Goal: Task Accomplishment & Management: Complete application form

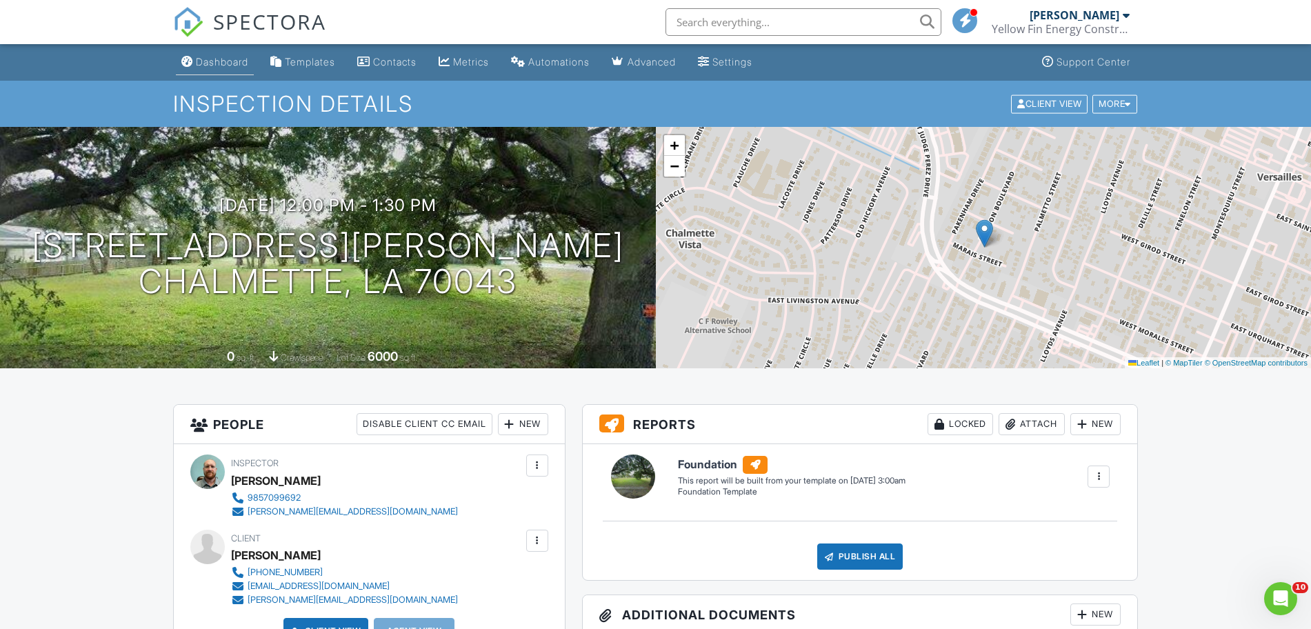
click at [218, 66] on div "Dashboard" at bounding box center [222, 62] width 52 height 12
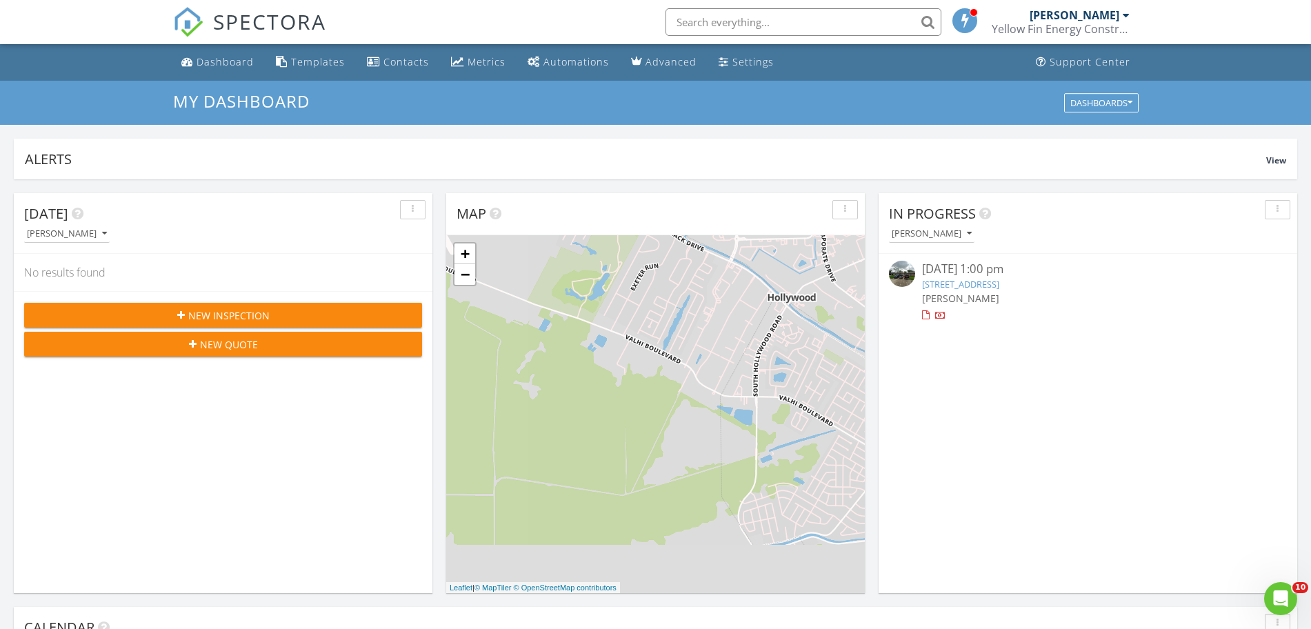
click at [237, 319] on span "New Inspection" at bounding box center [228, 315] width 81 height 14
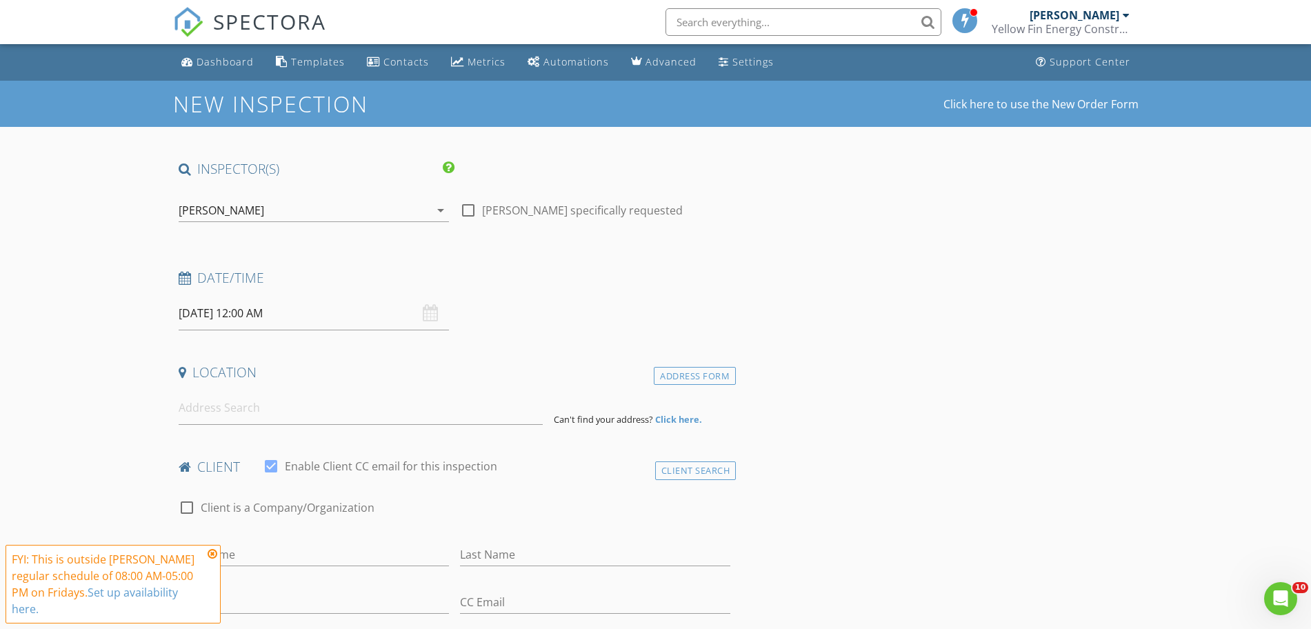
click at [377, 315] on input "[DATE] 12:00 AM" at bounding box center [314, 314] width 270 height 34
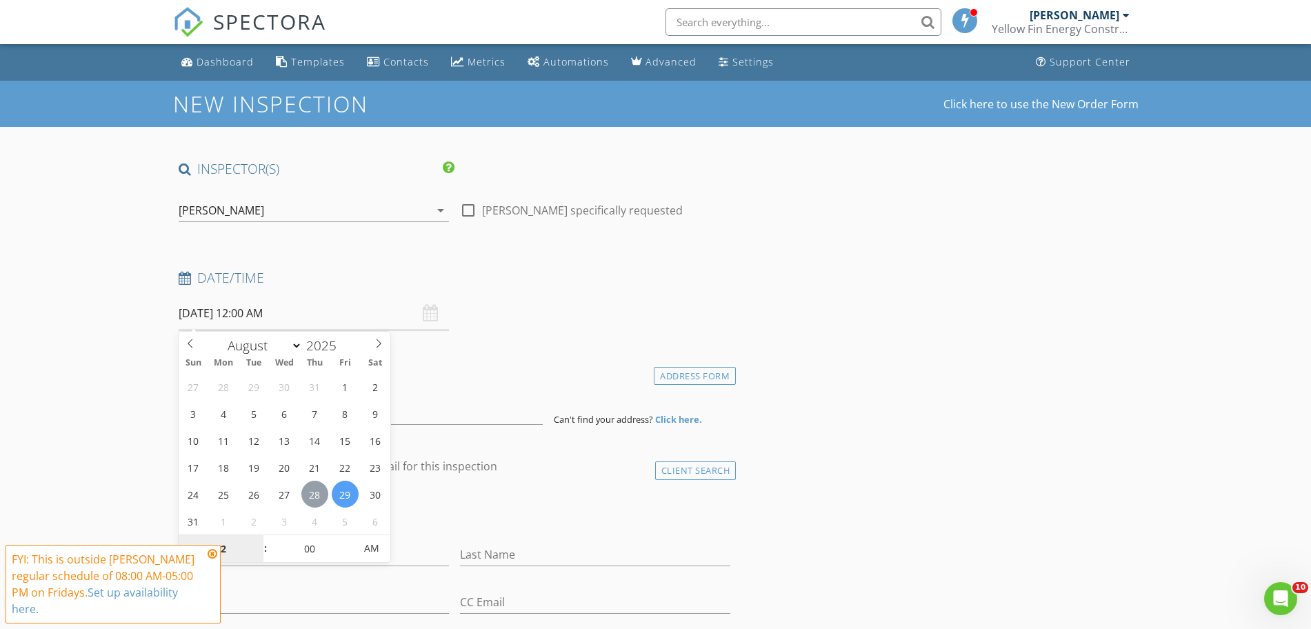
type input "[DATE] 12:00 AM"
type input "01"
click at [256, 542] on span at bounding box center [259, 542] width 10 height 14
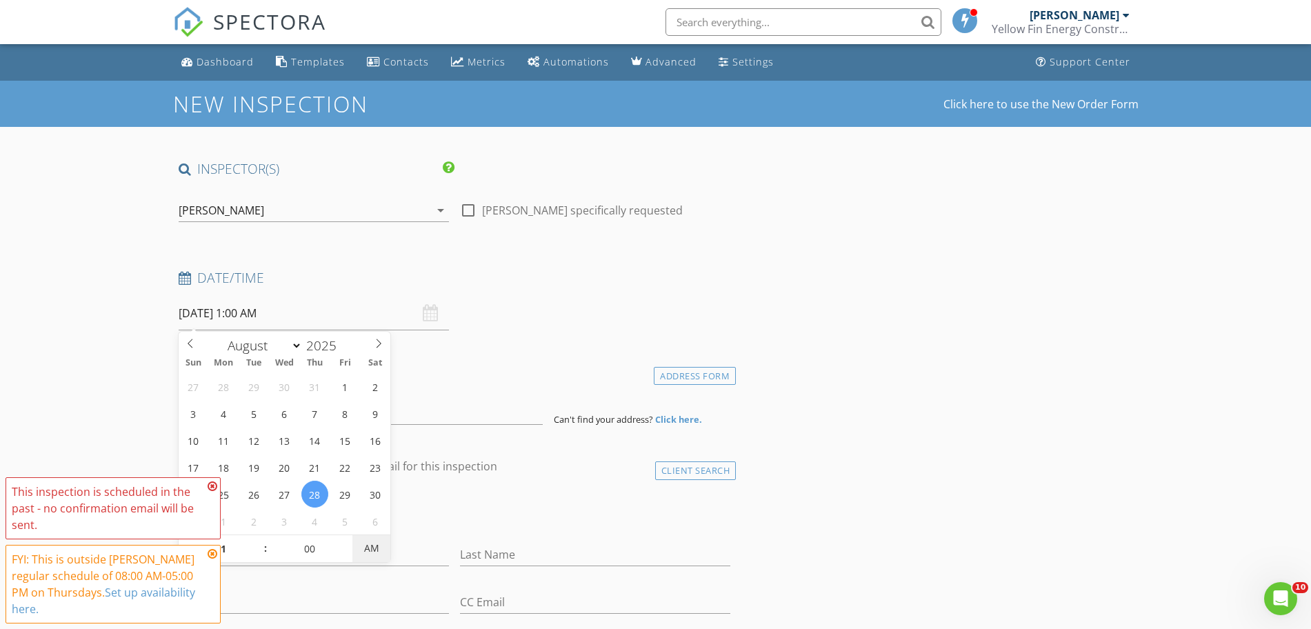
type input "[DATE] 1:00 PM"
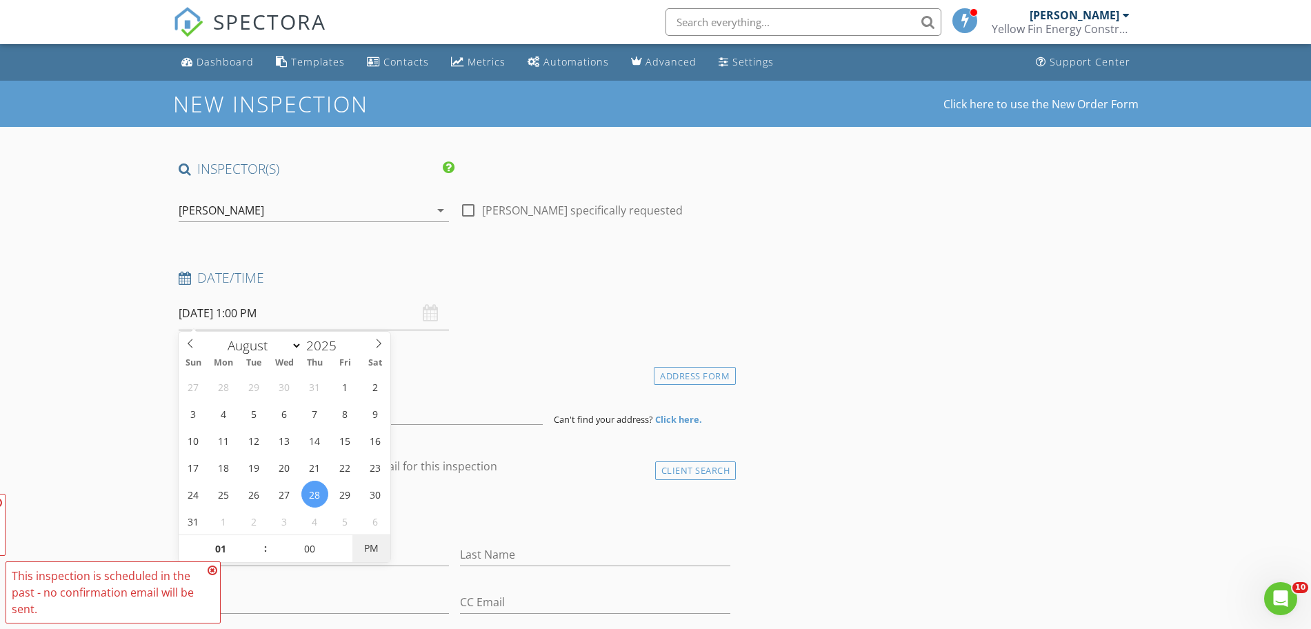
click at [372, 555] on span "PM" at bounding box center [371, 549] width 38 height 28
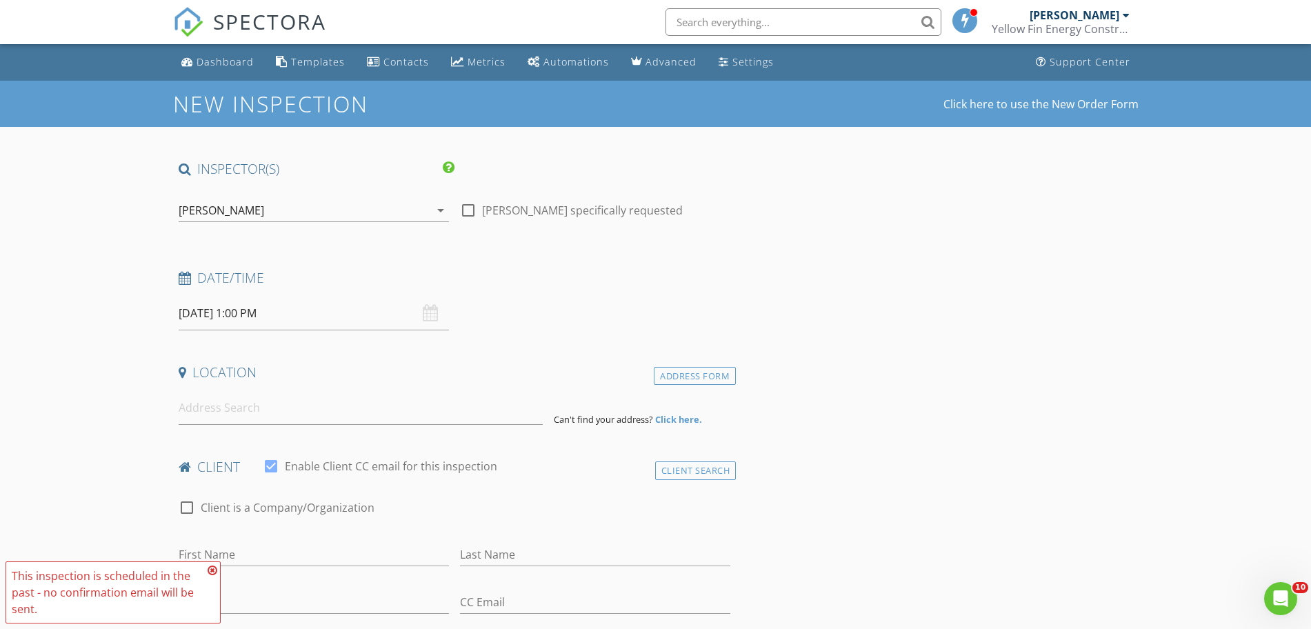
click at [272, 418] on input at bounding box center [361, 408] width 364 height 34
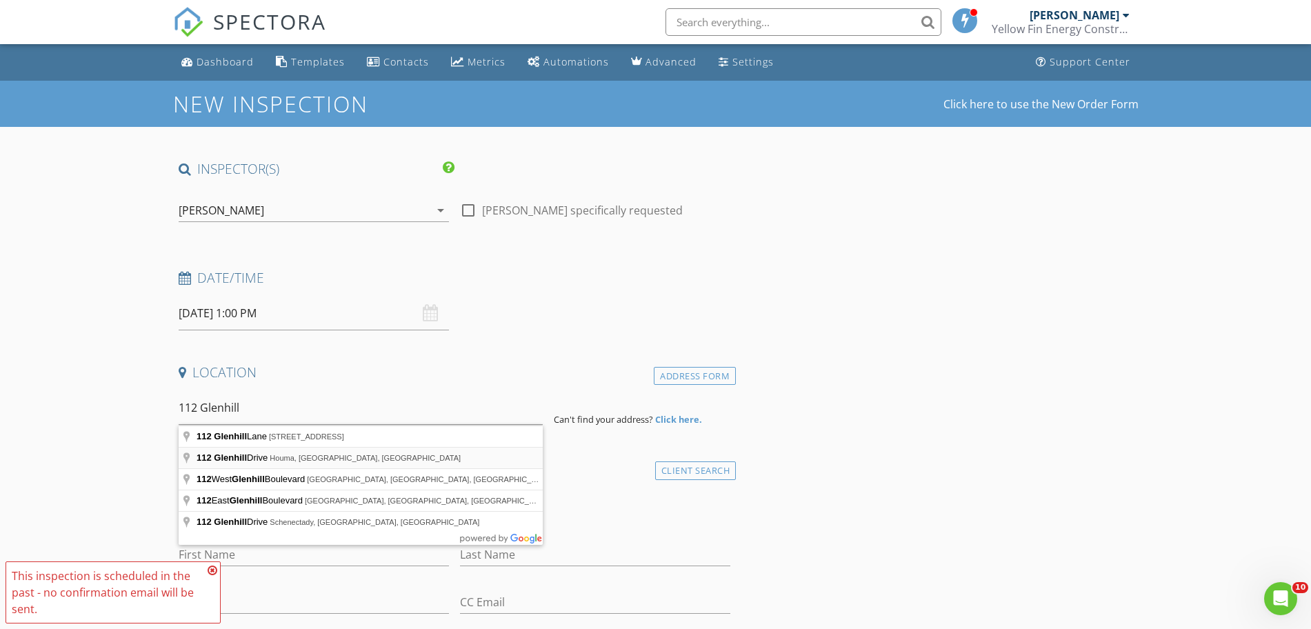
type input "[STREET_ADDRESS]"
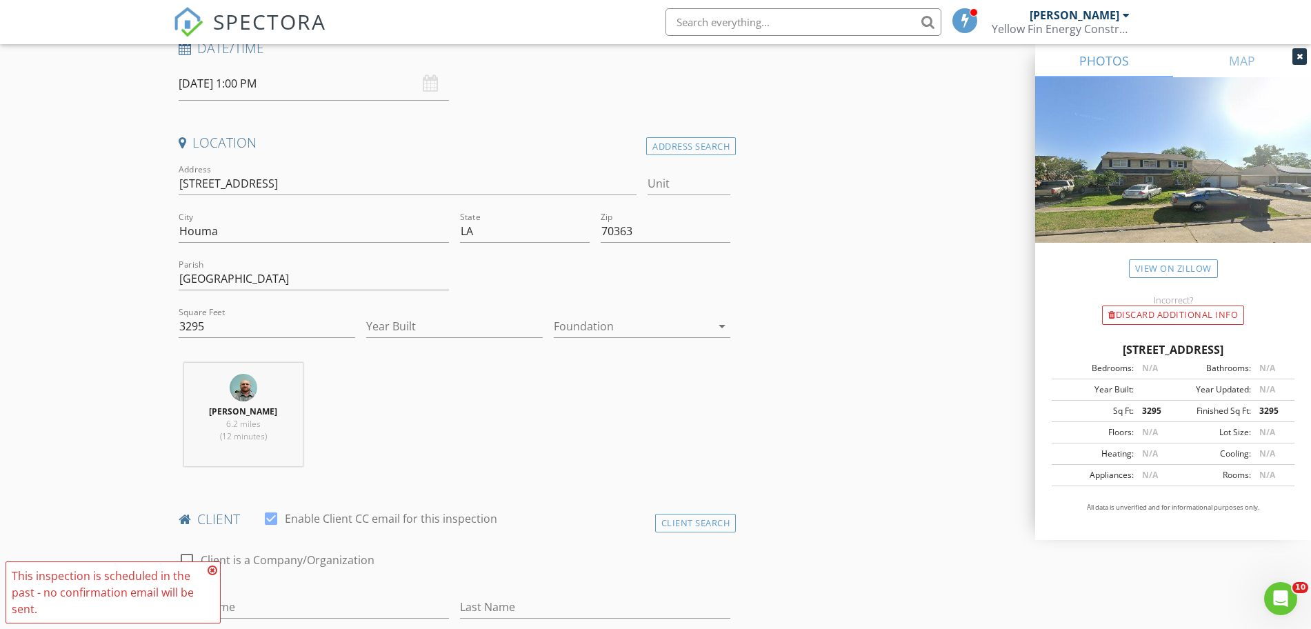
scroll to position [259, 0]
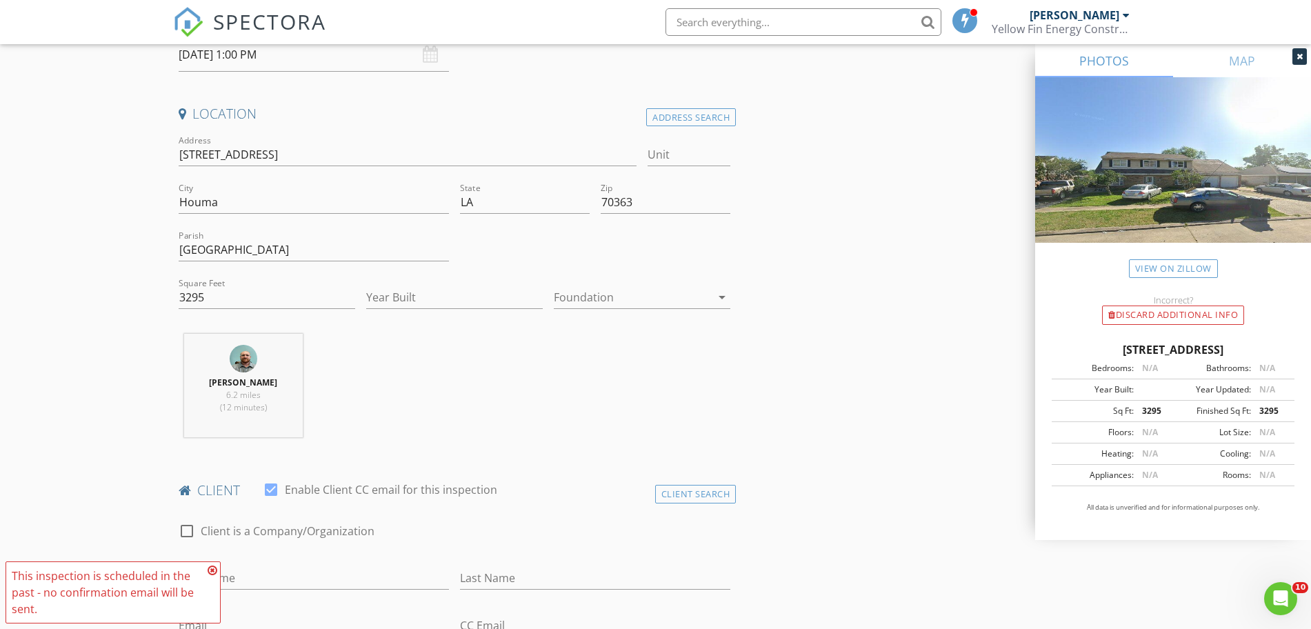
click at [587, 296] on div at bounding box center [632, 297] width 157 height 22
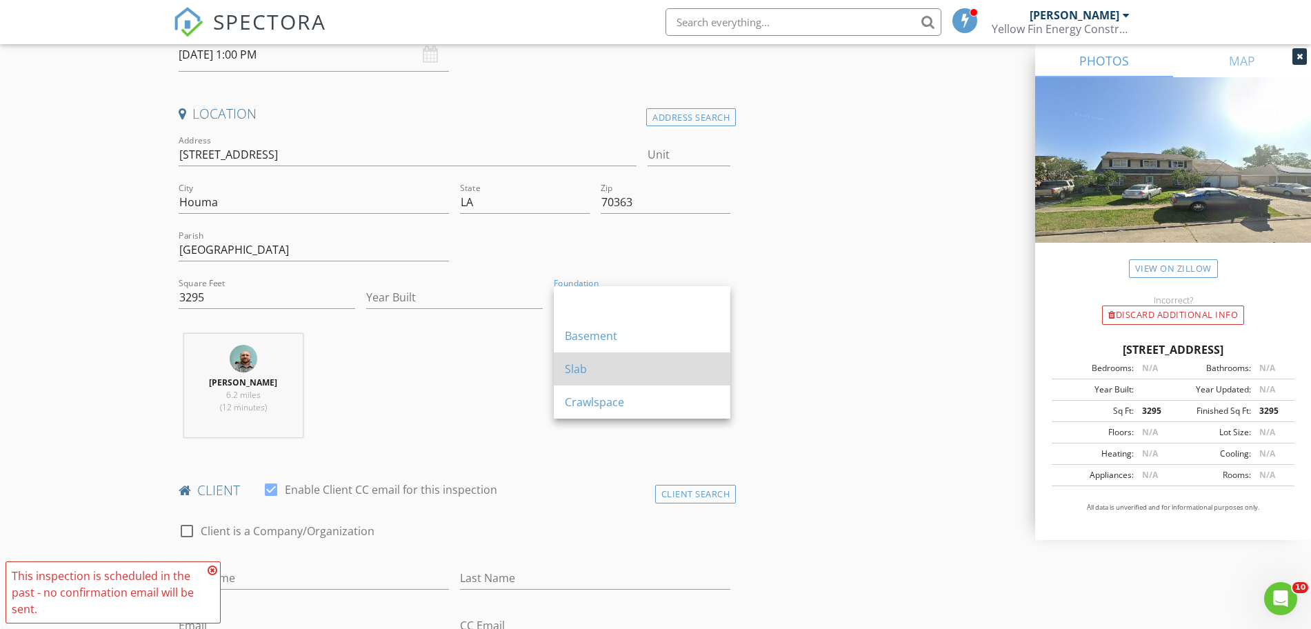
click at [575, 372] on div "Slab" at bounding box center [642, 369] width 155 height 17
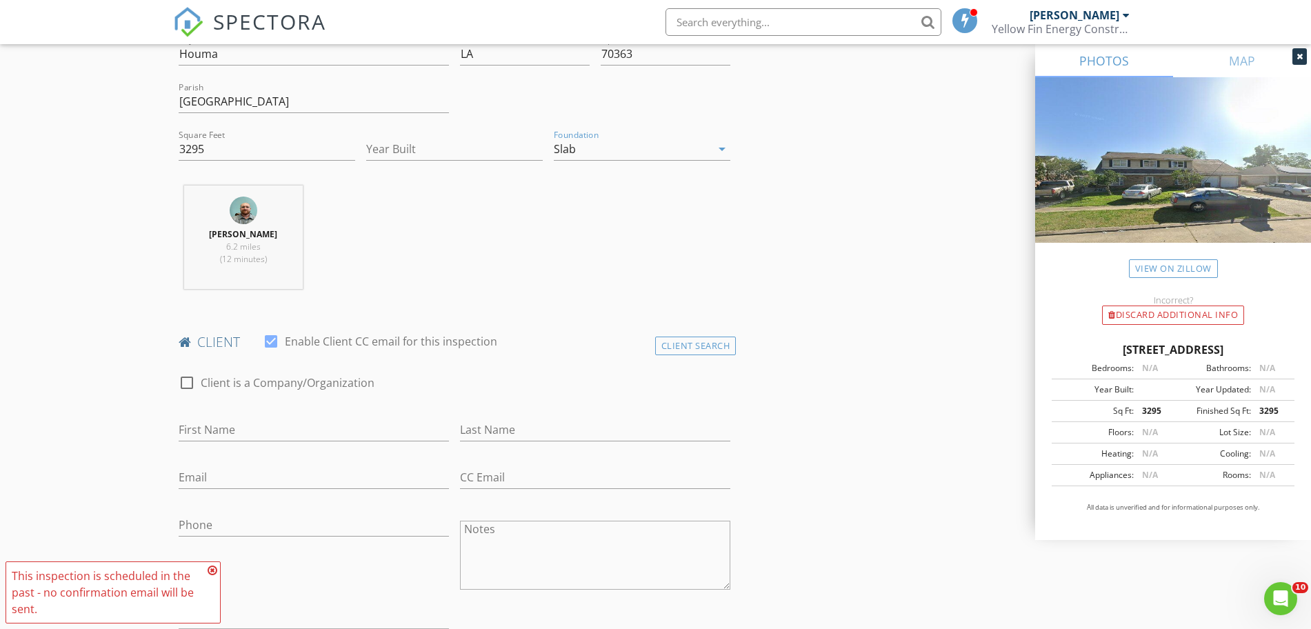
scroll to position [431, 0]
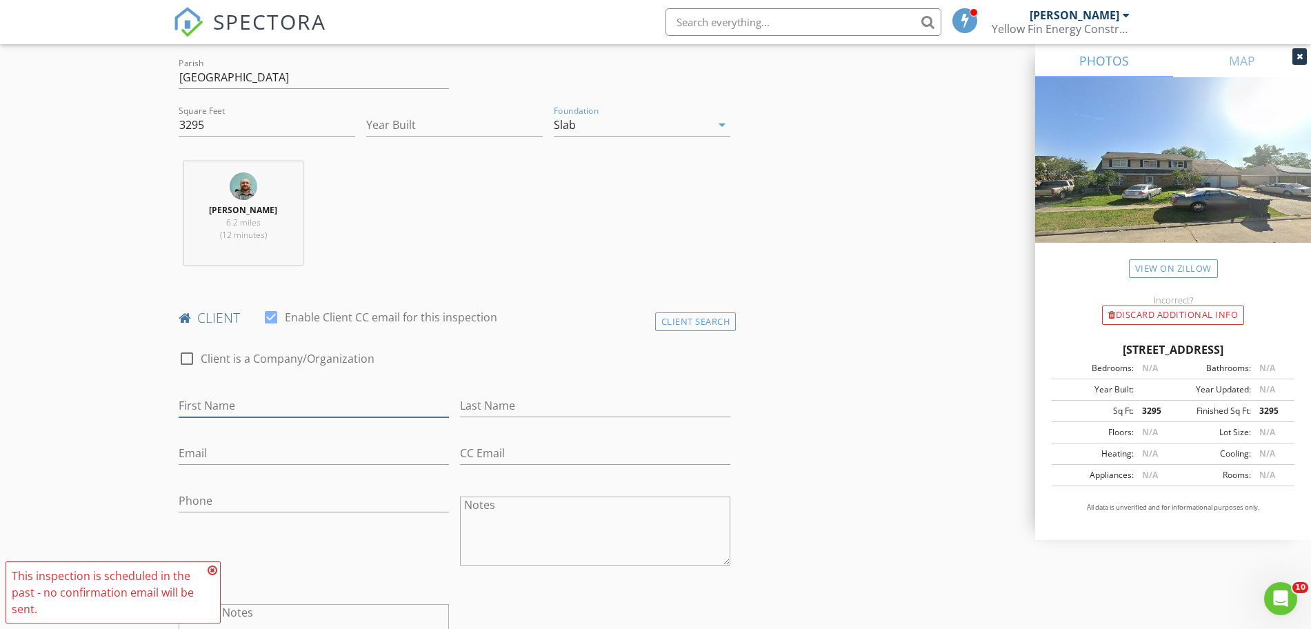
click at [214, 406] on input "First Name" at bounding box center [314, 406] width 270 height 23
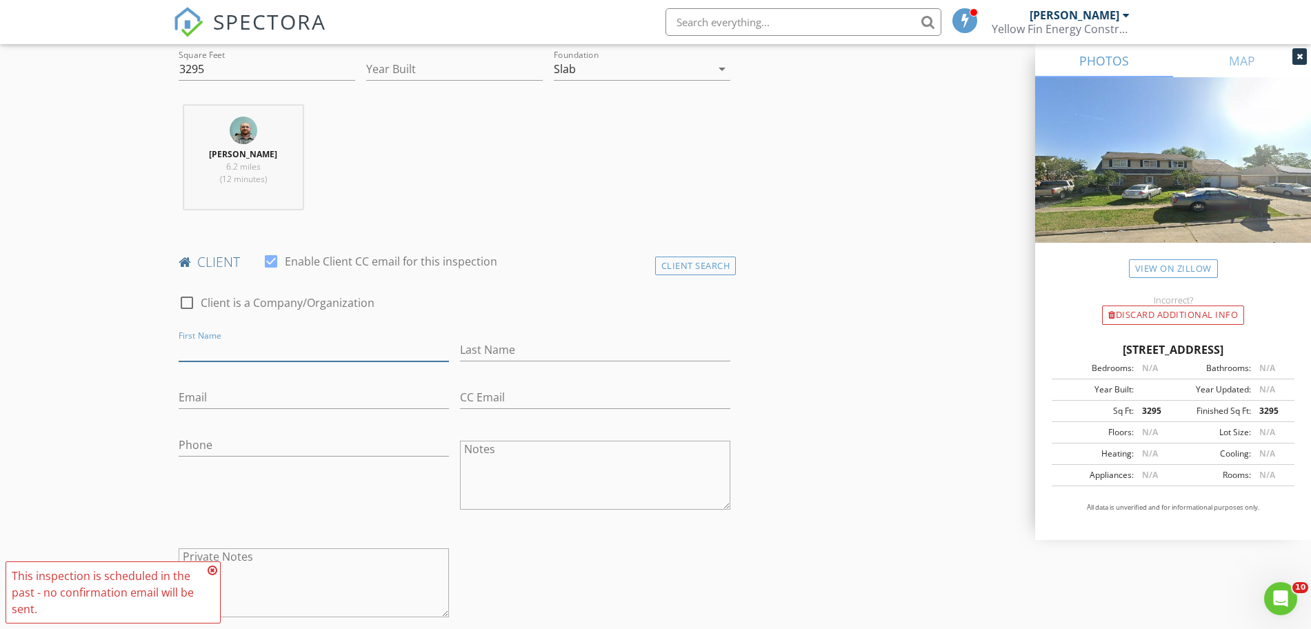
scroll to position [517, 0]
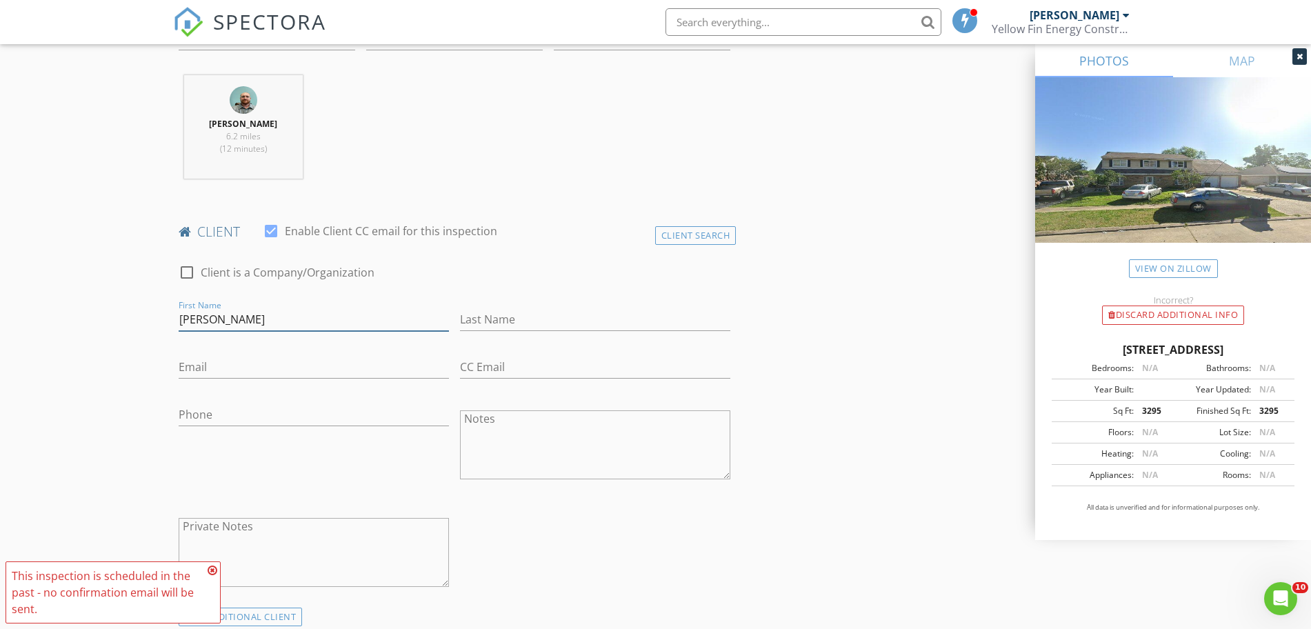
type input "[PERSON_NAME]"
click at [494, 315] on input "Last Name" at bounding box center [595, 319] width 270 height 23
type input "[PERSON_NAME]"
click at [368, 398] on div "Phone" at bounding box center [314, 417] width 270 height 45
click at [310, 428] on input "Phone" at bounding box center [314, 418] width 270 height 23
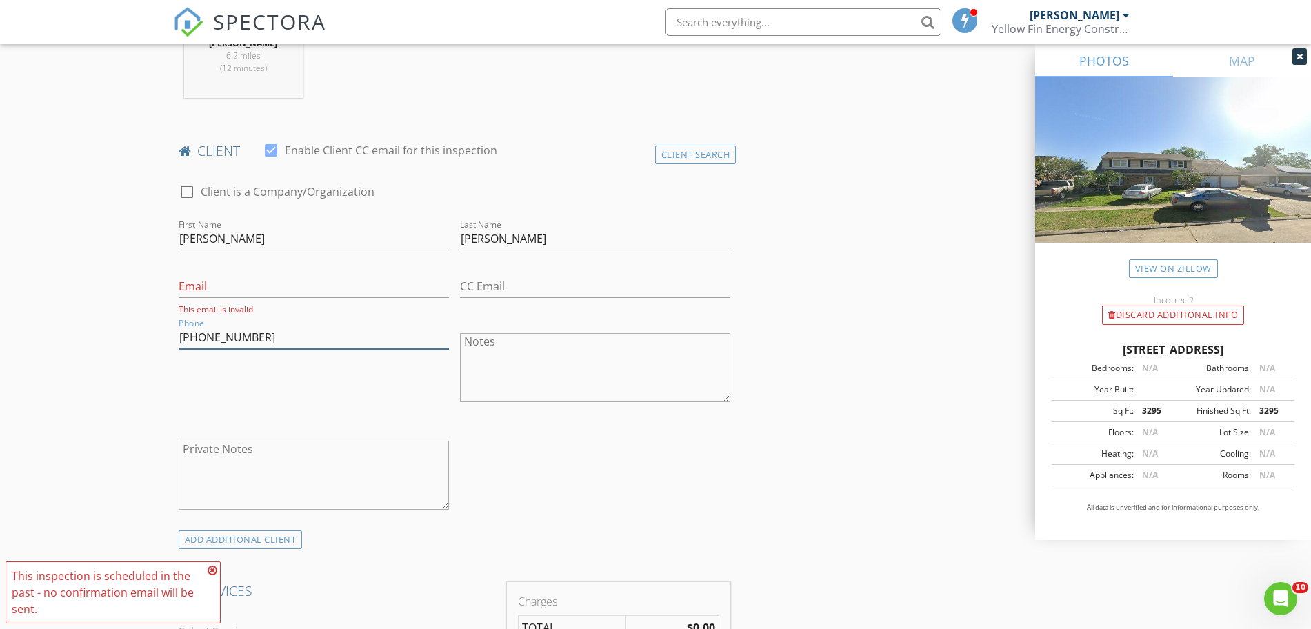
scroll to position [776, 0]
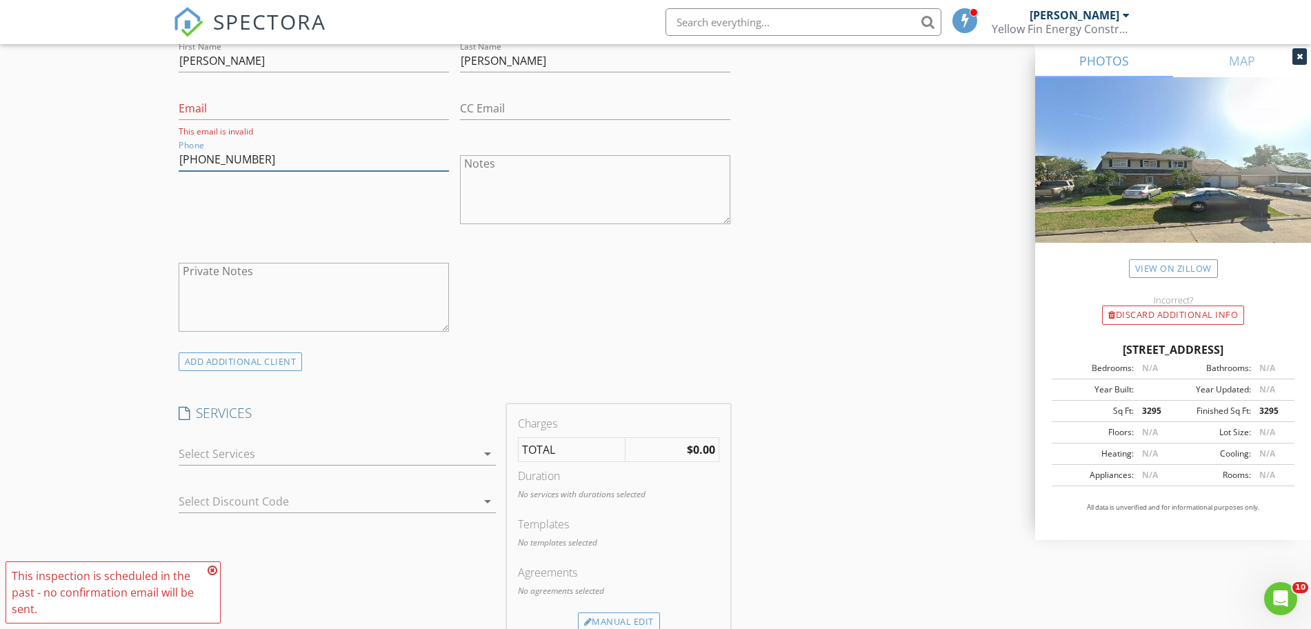
type input "[PHONE_NUMBER]"
click at [407, 457] on div at bounding box center [328, 454] width 298 height 22
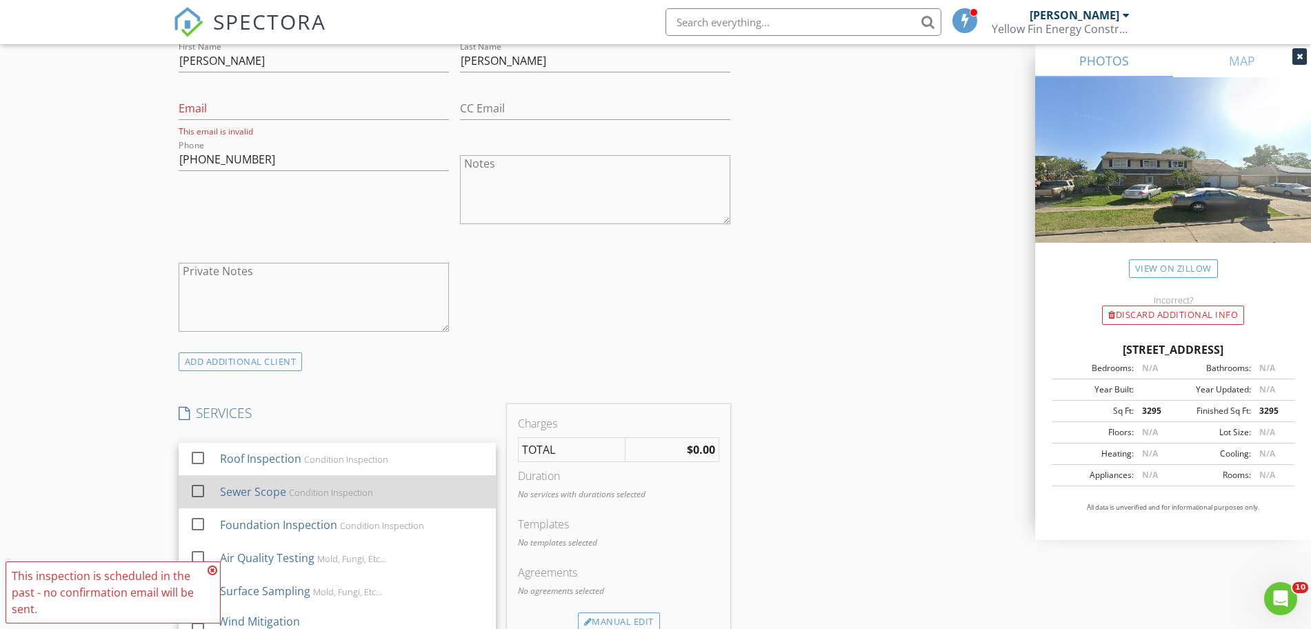
scroll to position [0, 0]
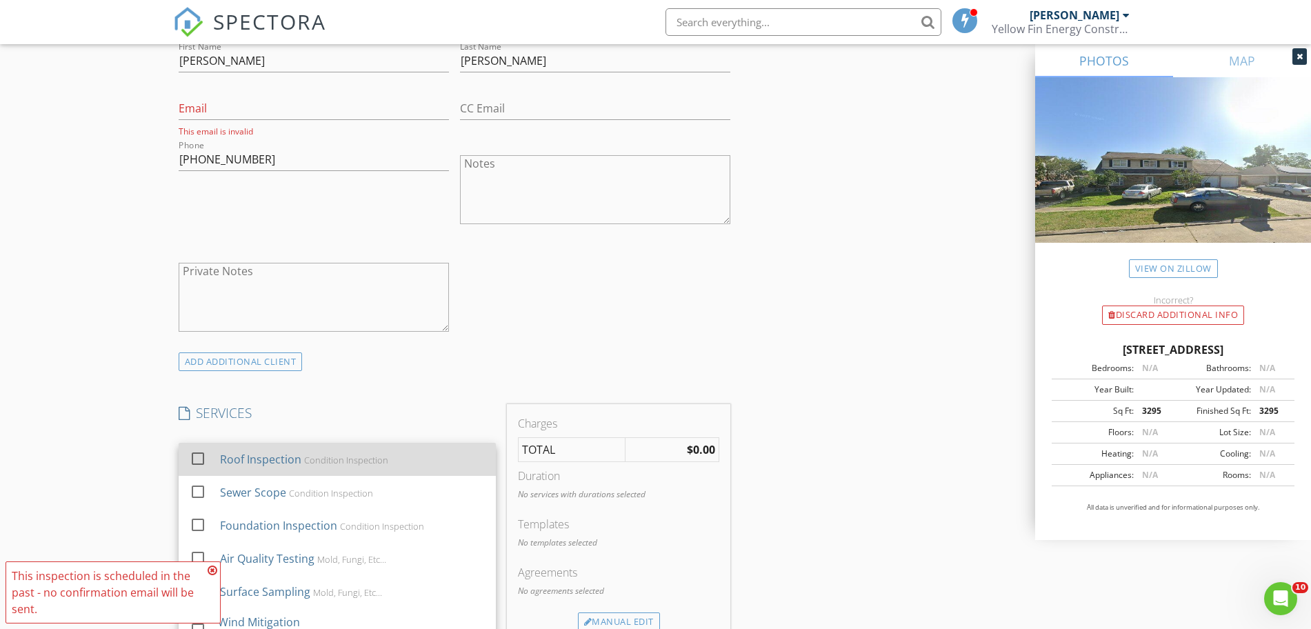
click at [195, 470] on div at bounding box center [201, 471] width 22 height 8
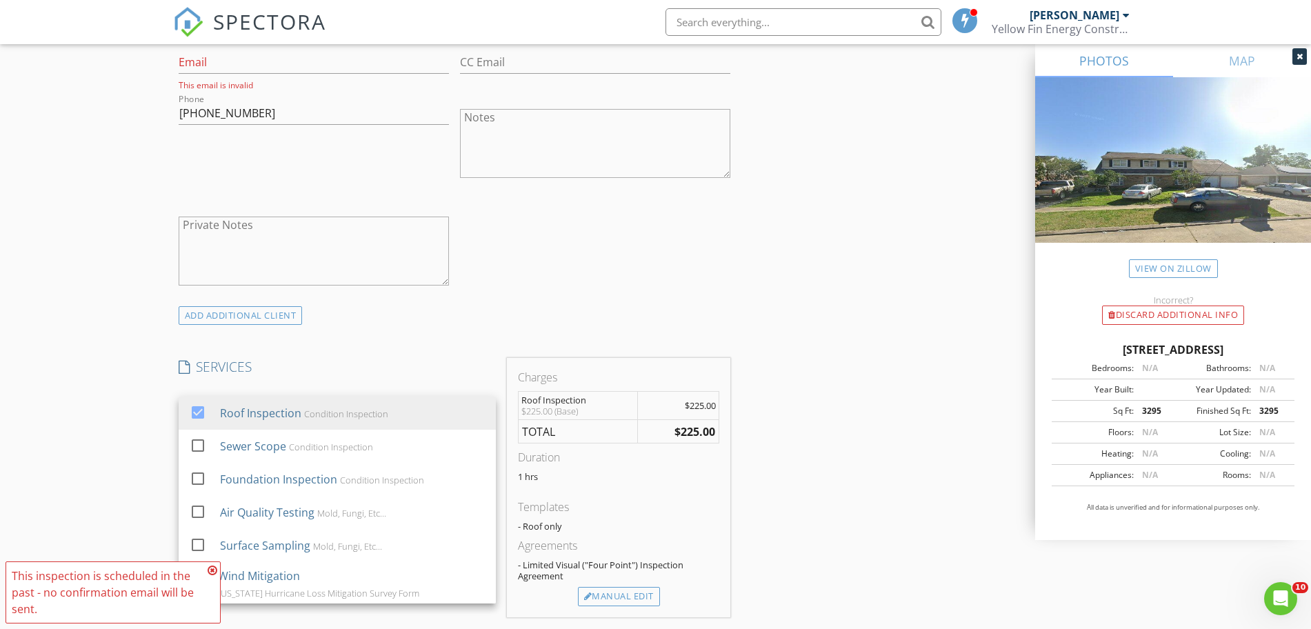
scroll to position [862, 0]
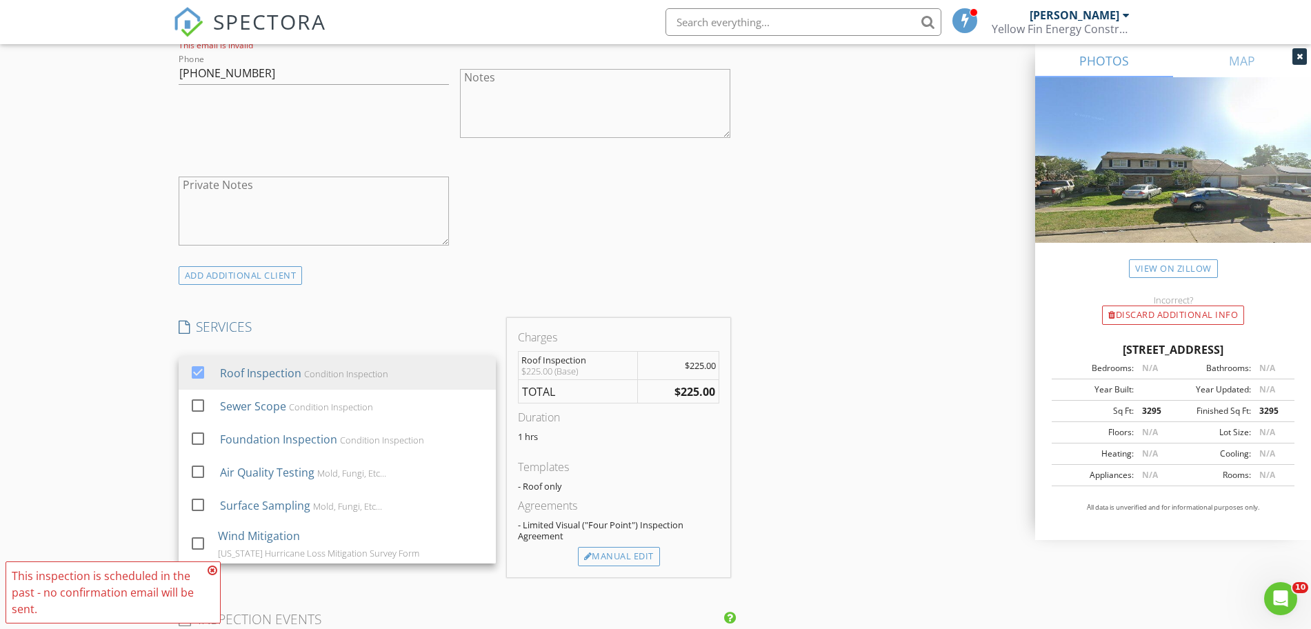
click at [784, 335] on div "INSPECTOR(S) check_box [PERSON_NAME] PRIMARY [PERSON_NAME] arrow_drop_down chec…" at bounding box center [656, 441] width 966 height 2286
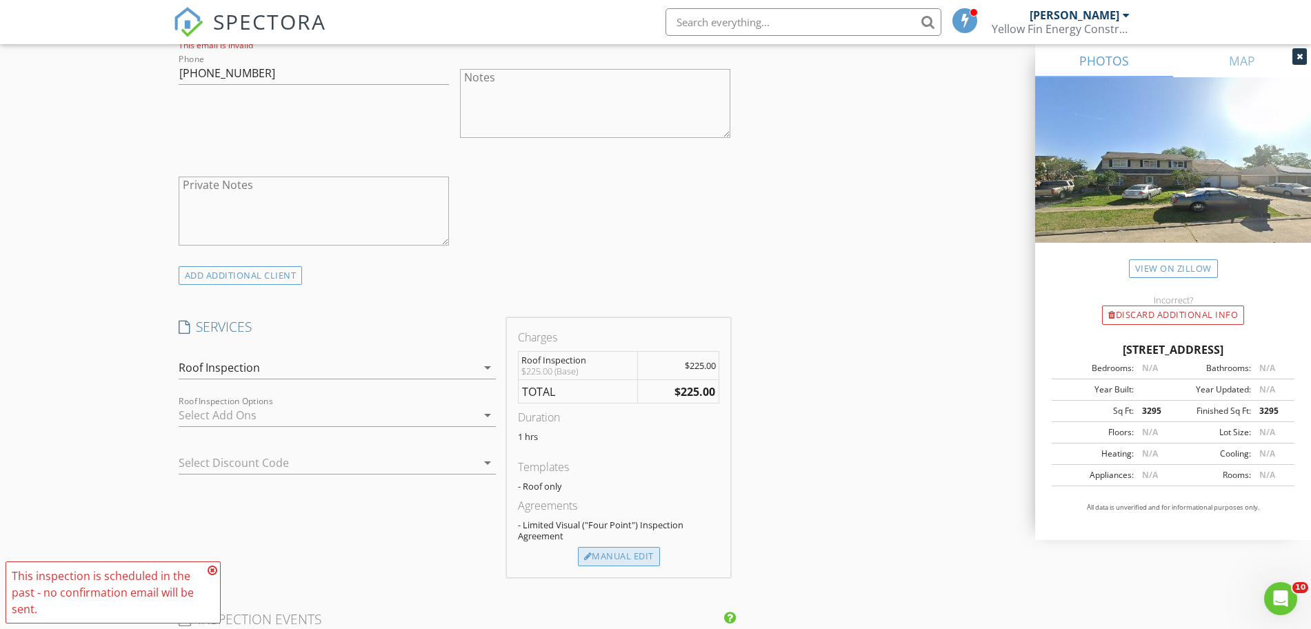
click at [584, 556] on div "Manual Edit" at bounding box center [619, 556] width 82 height 19
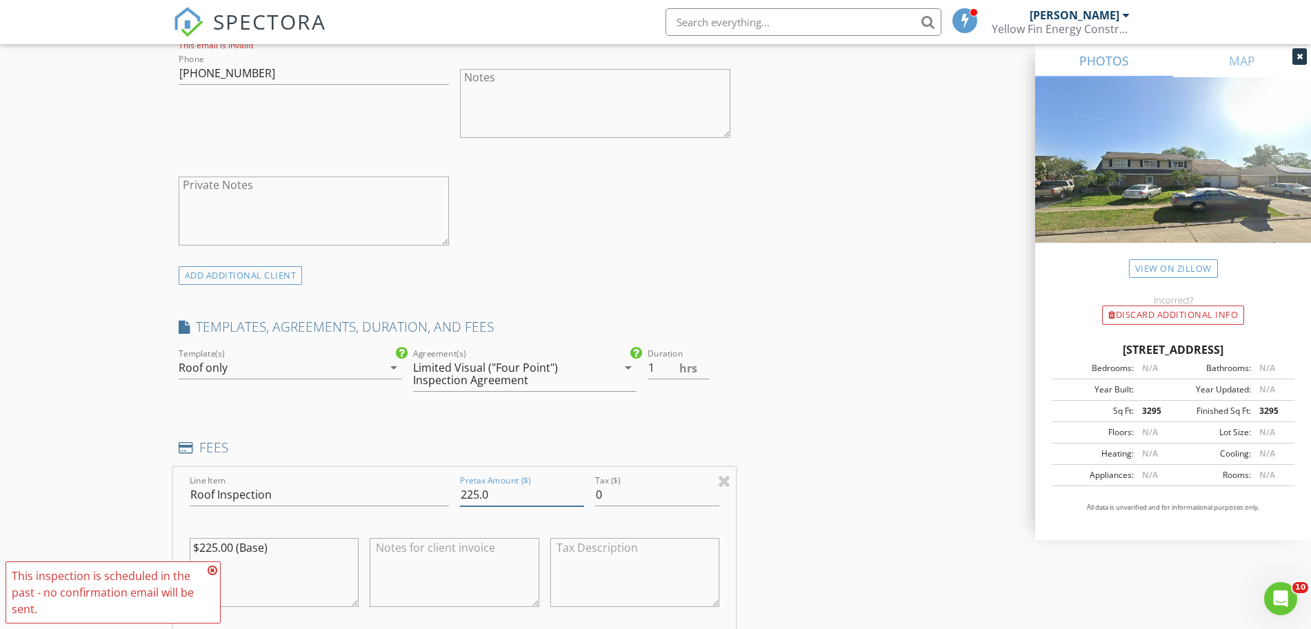
drag, startPoint x: 498, startPoint y: 494, endPoint x: 389, endPoint y: 481, distance: 109.8
click at [390, 481] on div "Line Item Roof Inspection Pretax Amount ($) 225.0 Tax ($) 0 $225.00 (Base)" at bounding box center [455, 550] width 564 height 166
type input "0"
click at [753, 414] on div "INSPECTOR(S) check_box [PERSON_NAME] PRIMARY [PERSON_NAME] arrow_drop_down chec…" at bounding box center [656, 512] width 966 height 2428
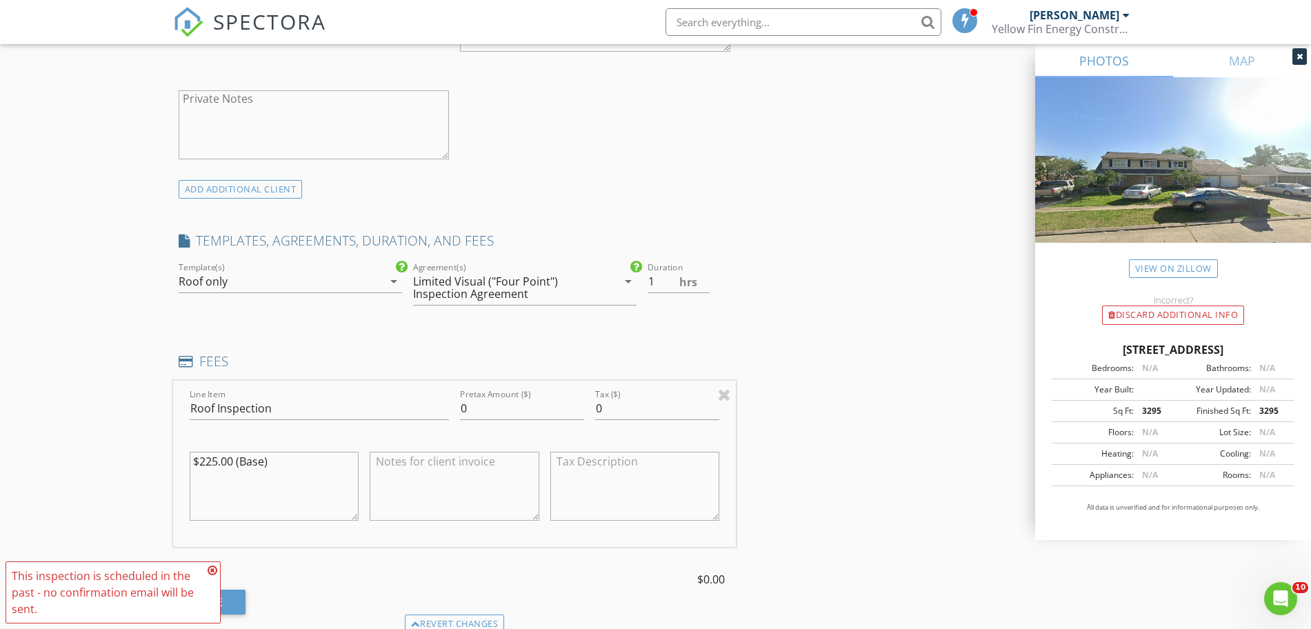
click at [275, 482] on textarea "$225.00 (Base)" at bounding box center [275, 486] width 170 height 69
drag, startPoint x: 276, startPoint y: 466, endPoint x: 142, endPoint y: 468, distance: 133.8
click at [144, 470] on div "New Inspection Click here to use the New Order Form INSPECTOR(S) check_box [PER…" at bounding box center [655, 402] width 1311 height 2540
type textarea "$"
click at [834, 408] on div "INSPECTOR(S) check_box [PERSON_NAME] PRIMARY [PERSON_NAME] arrow_drop_down chec…" at bounding box center [656, 426] width 966 height 2428
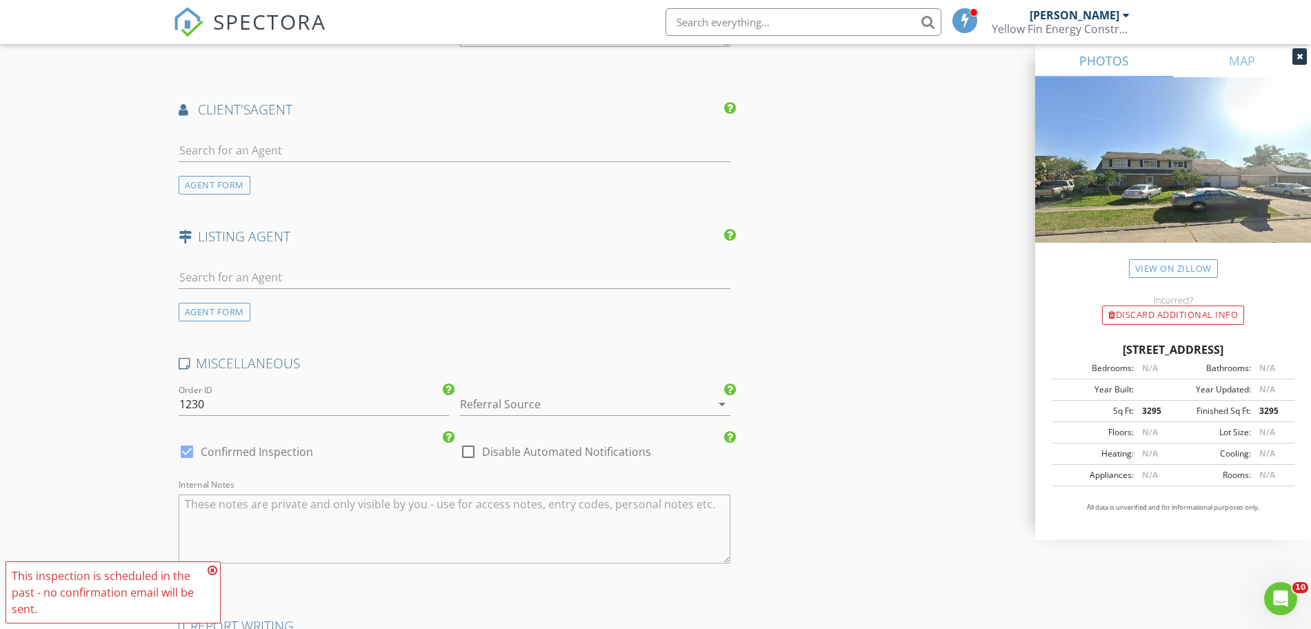
scroll to position [1983, 0]
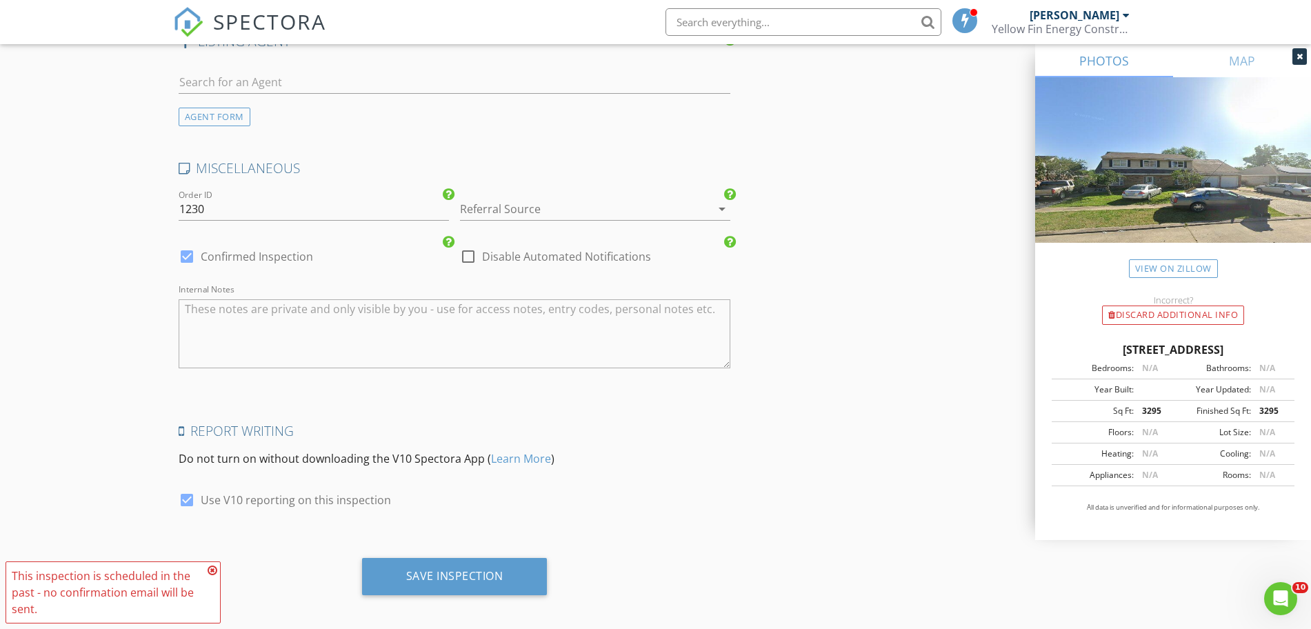
click at [506, 189] on div "Referral Source arrow_drop_down" at bounding box center [595, 211] width 281 height 48
click at [508, 204] on div at bounding box center [576, 209] width 232 height 22
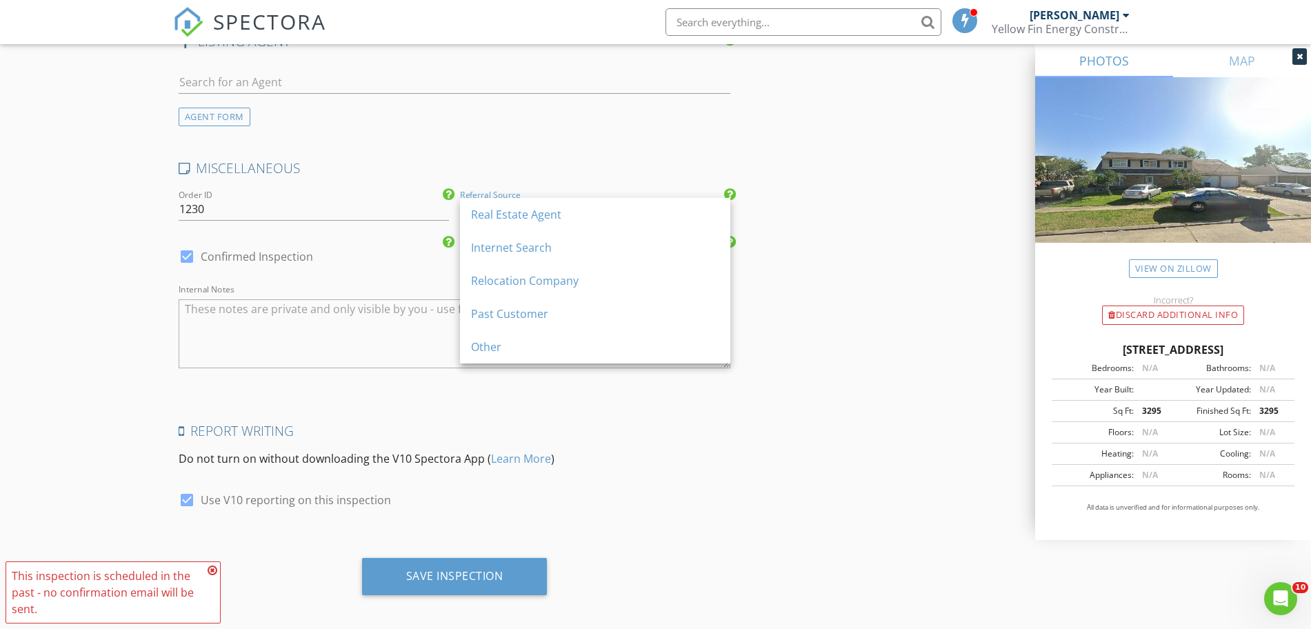
click at [478, 348] on div "Other" at bounding box center [595, 347] width 248 height 17
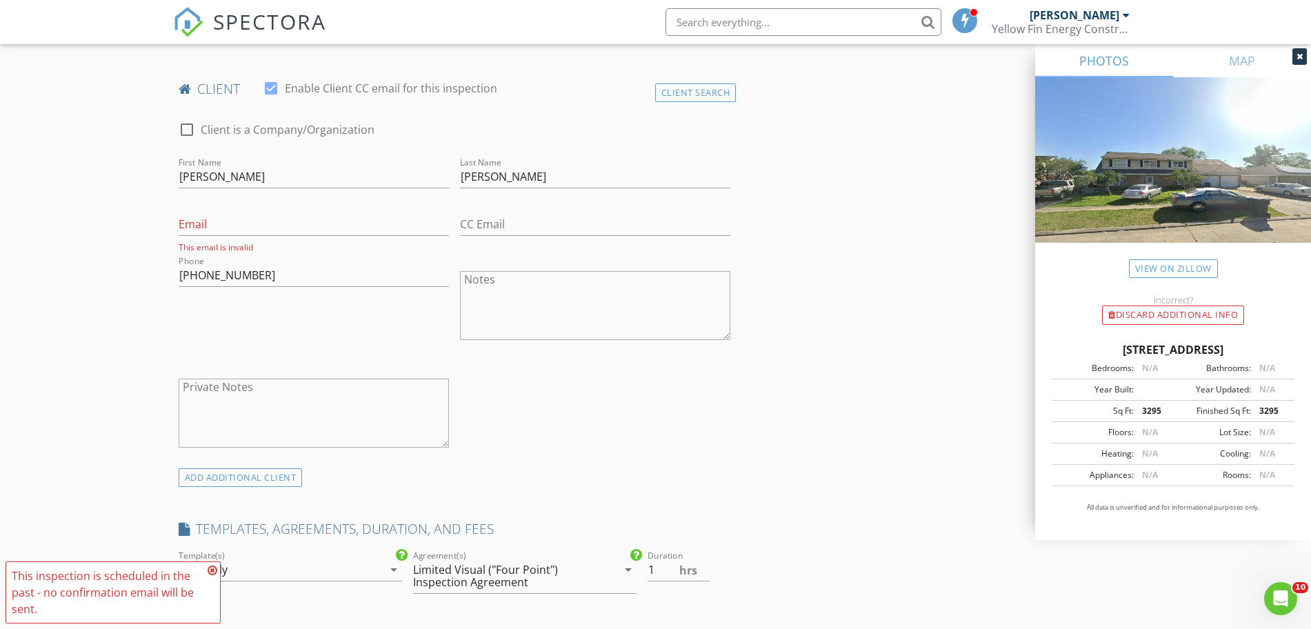
scroll to position [786, 0]
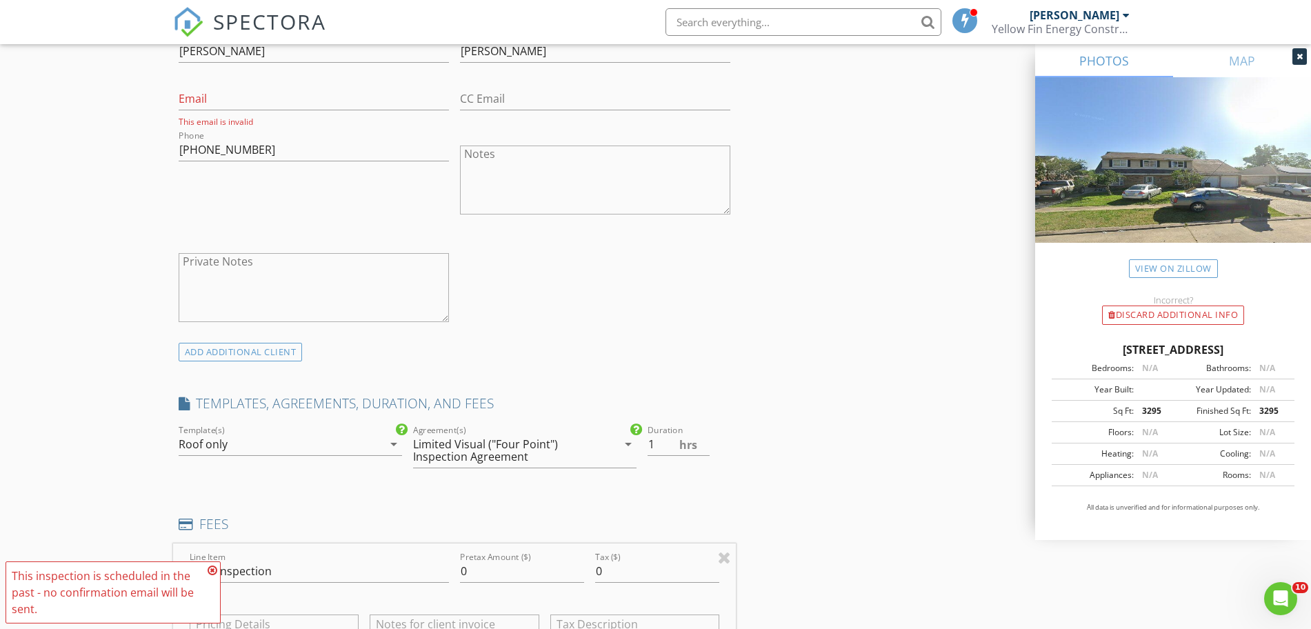
click at [626, 446] on icon "arrow_drop_down" at bounding box center [628, 444] width 17 height 17
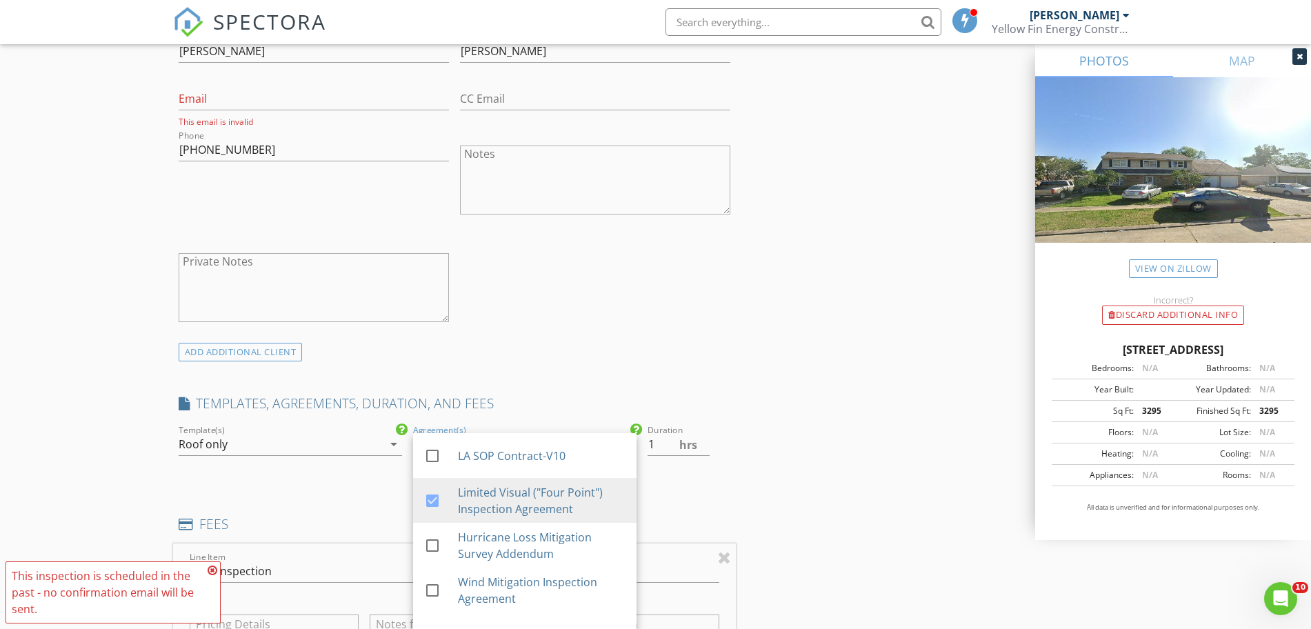
click at [409, 502] on div "INSPECTOR(S) check_box [PERSON_NAME] PRIMARY [PERSON_NAME] arrow_drop_down chec…" at bounding box center [455, 547] width 564 height 2347
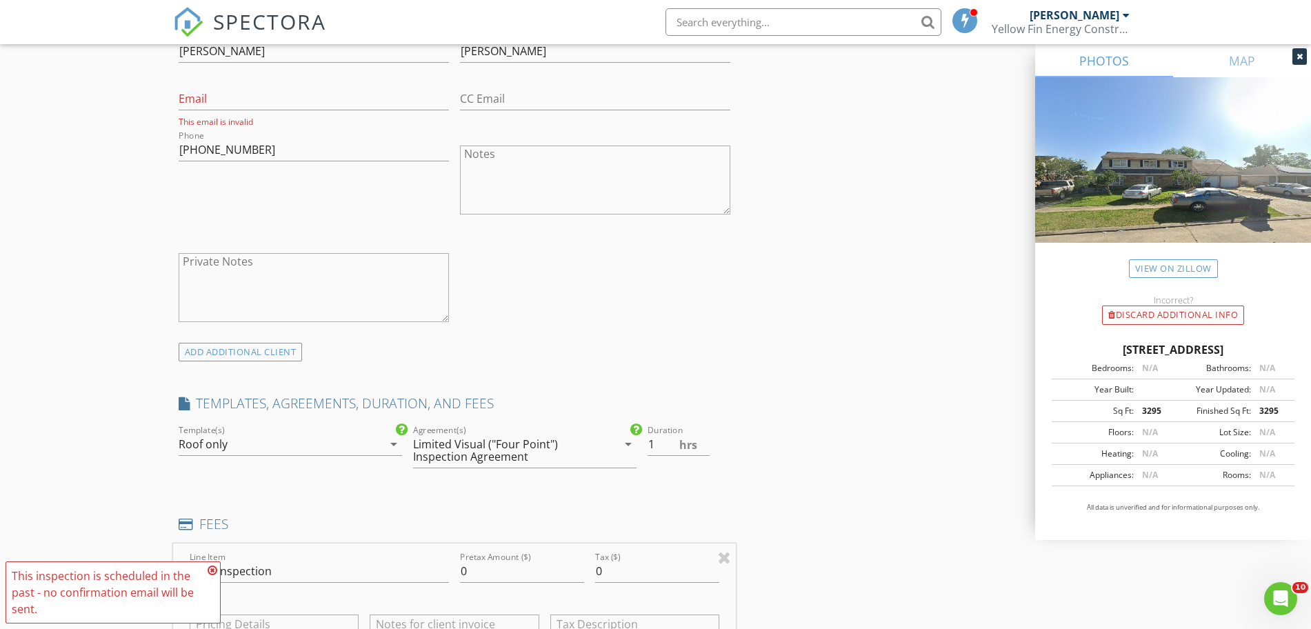
click at [524, 451] on div "Limited Visual ("Four Point") Inspection Agreement" at bounding box center [505, 450] width 184 height 25
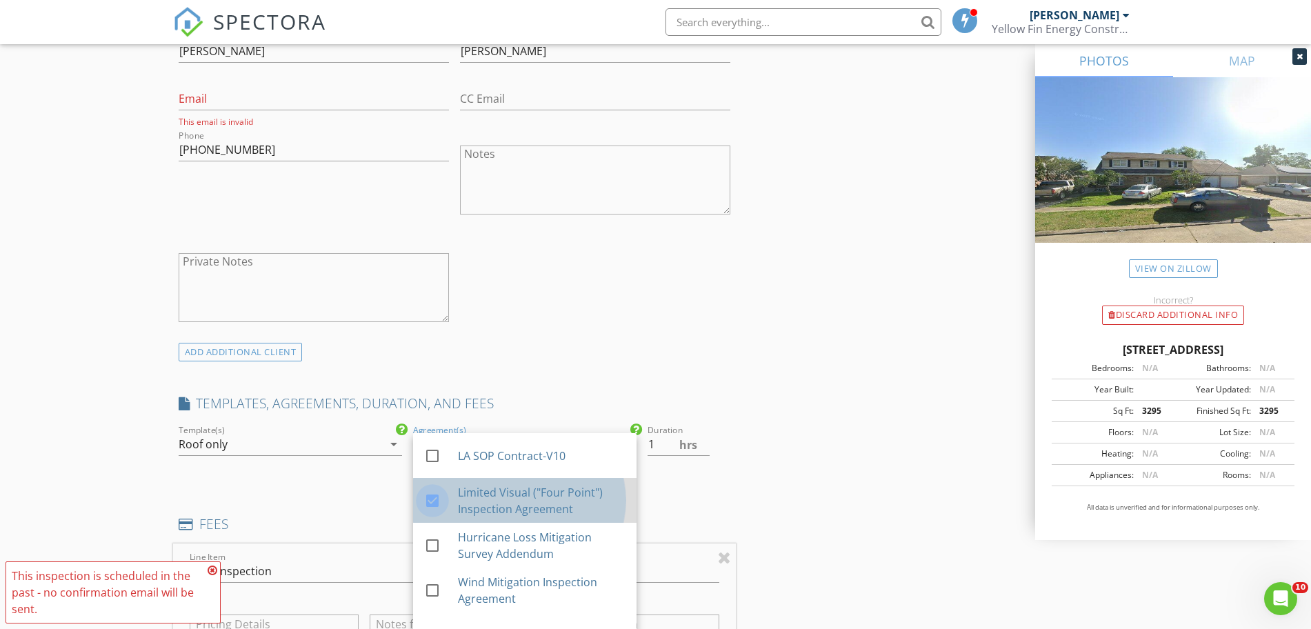
click at [433, 501] on div at bounding box center [432, 500] width 23 height 23
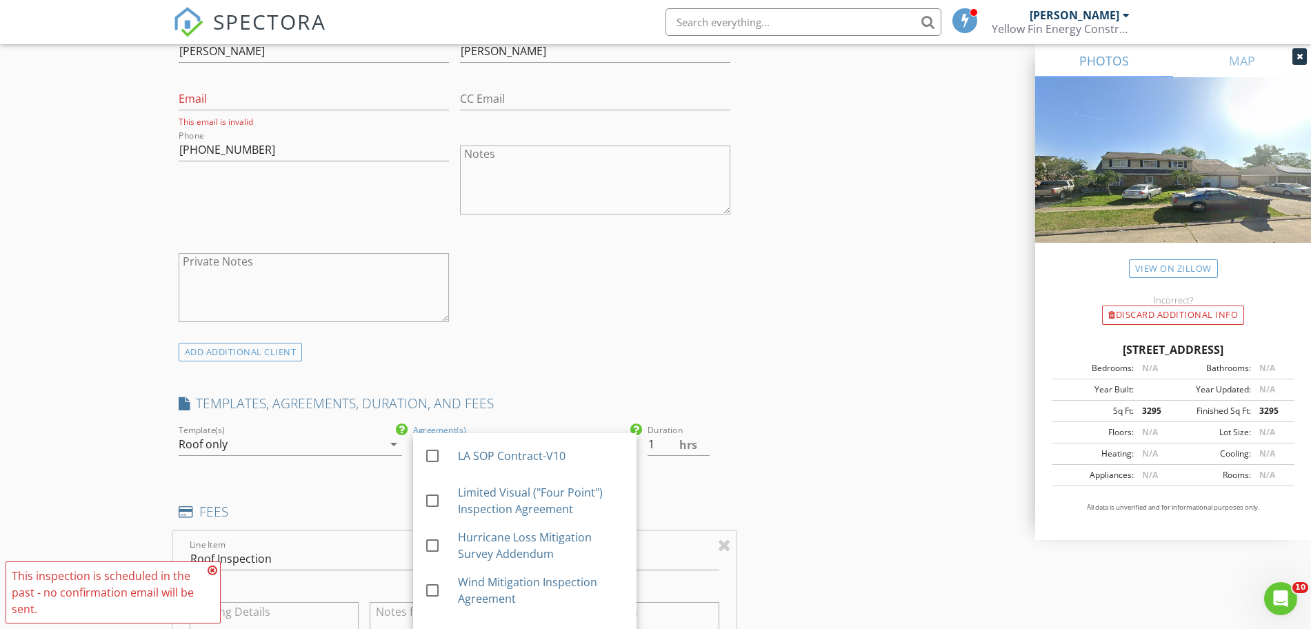
click at [847, 452] on div "INSPECTOR(S) check_box [PERSON_NAME] PRIMARY [PERSON_NAME] arrow_drop_down chec…" at bounding box center [656, 582] width 966 height 2416
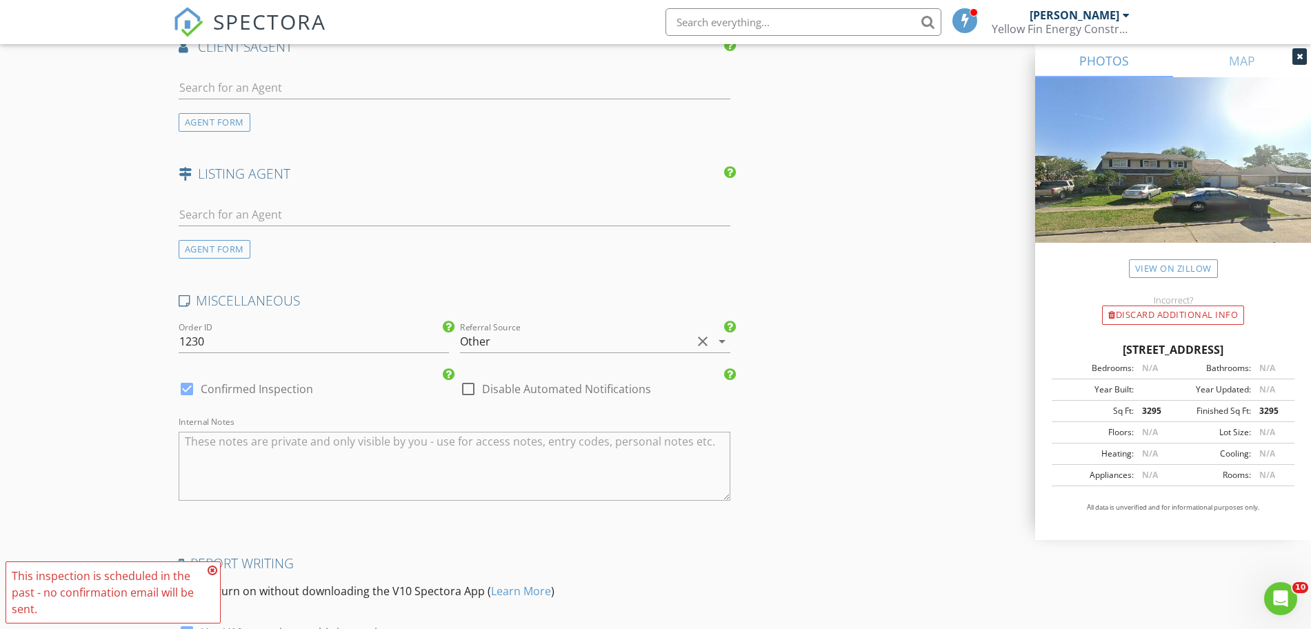
scroll to position [1980, 0]
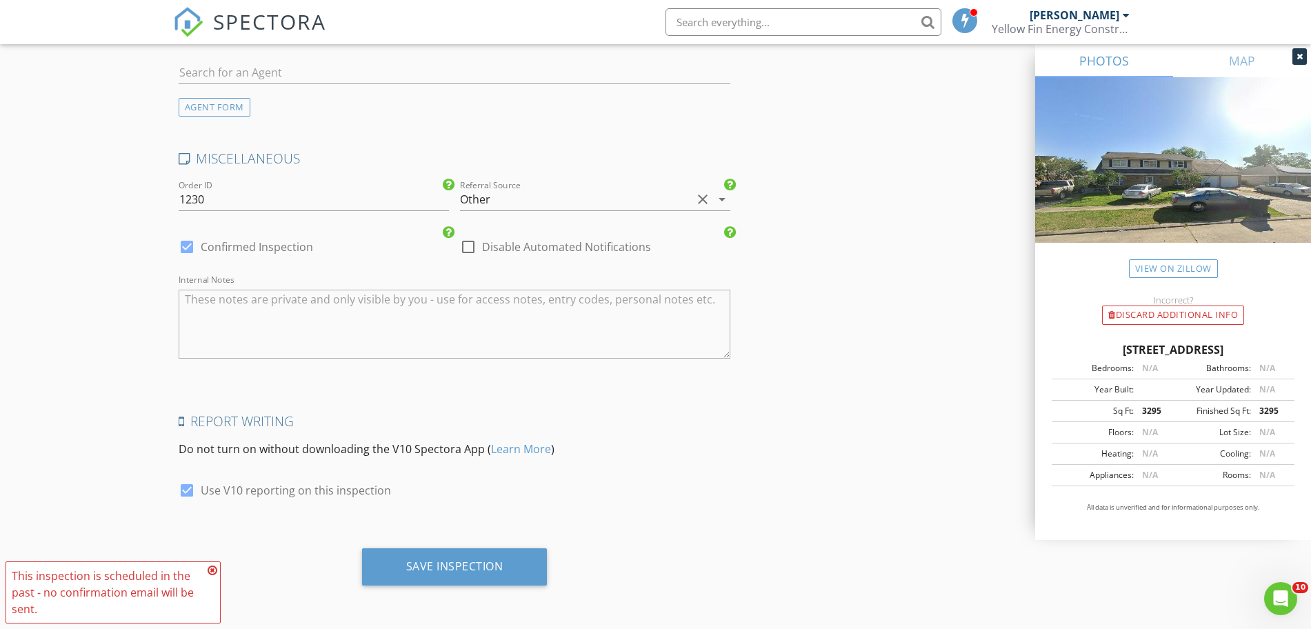
click at [468, 249] on div at bounding box center [468, 246] width 23 height 23
checkbox input "true"
click at [214, 571] on icon at bounding box center [213, 570] width 10 height 11
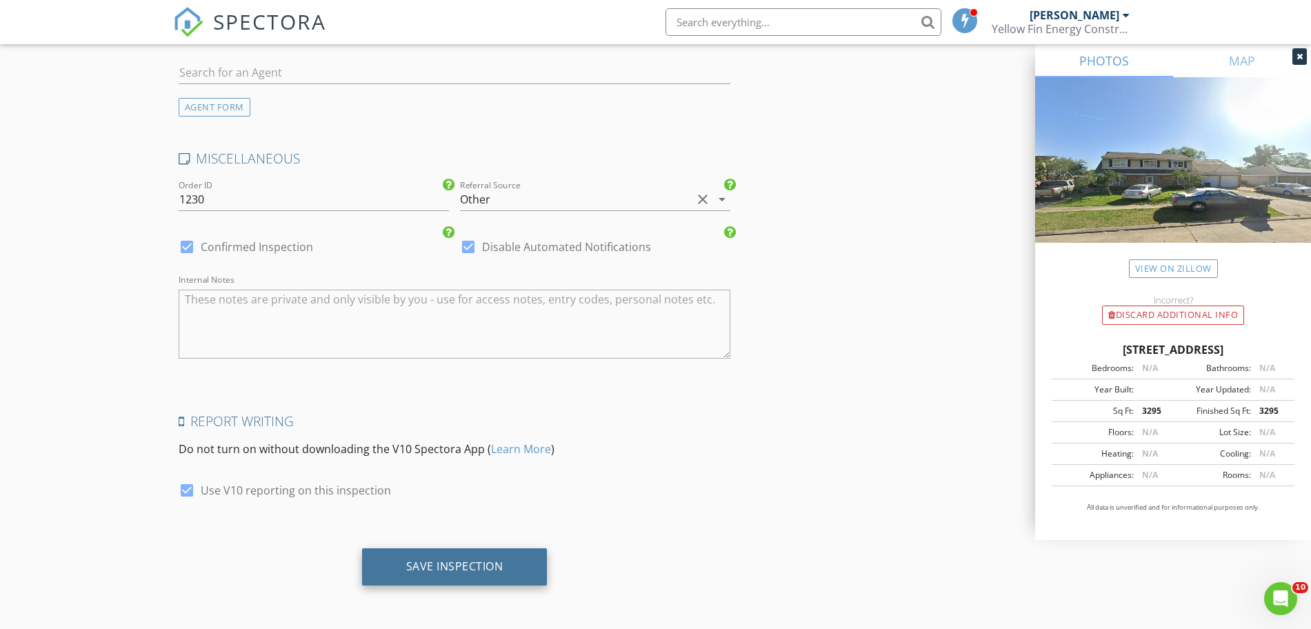
click at [533, 564] on div "Save Inspection" at bounding box center [455, 566] width 186 height 37
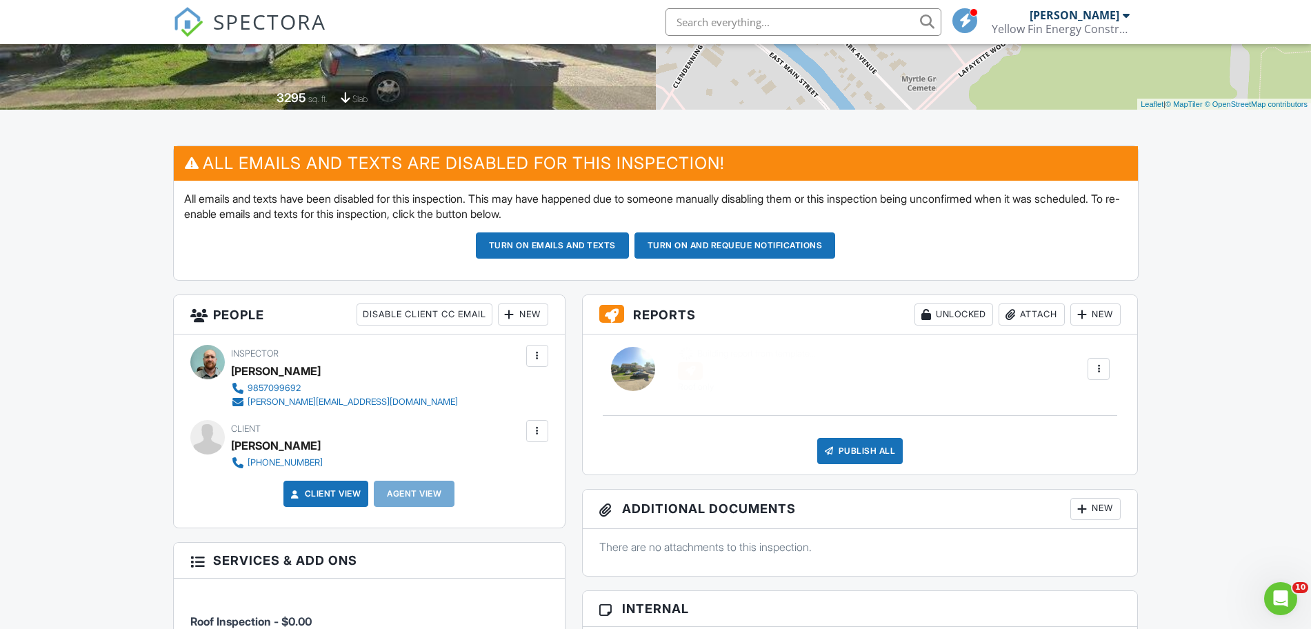
drag, startPoint x: 636, startPoint y: 362, endPoint x: 645, endPoint y: 366, distance: 9.9
click at [635, 362] on div at bounding box center [633, 369] width 44 height 44
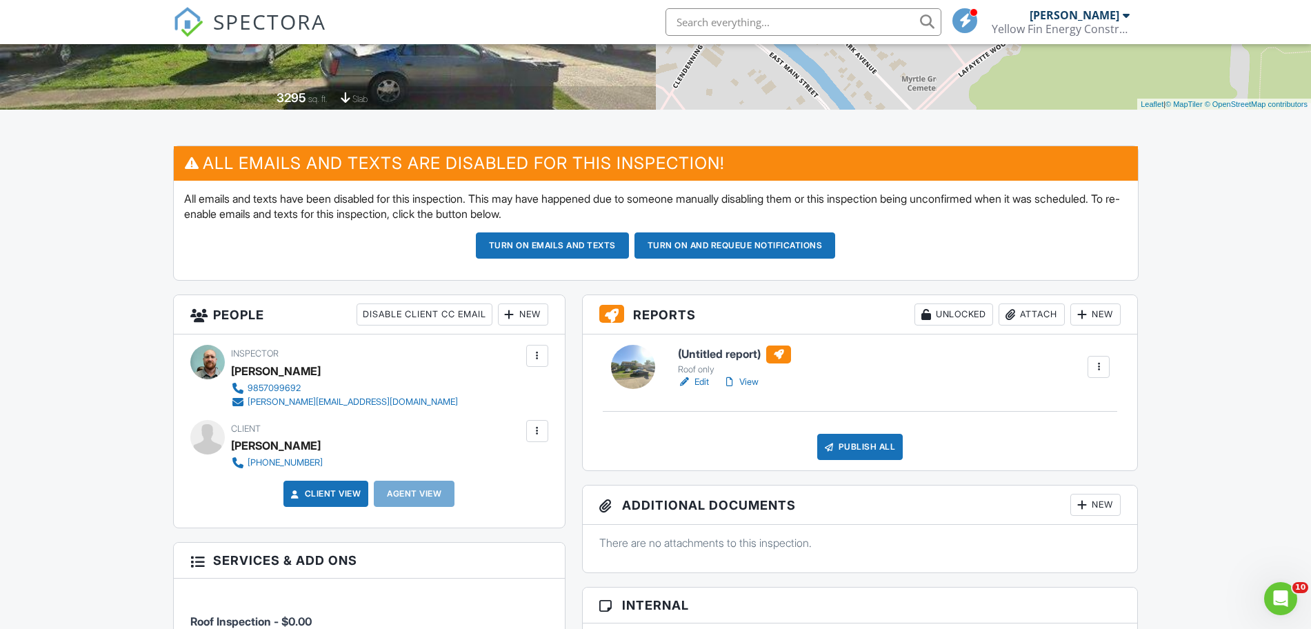
click at [703, 380] on link "Edit" at bounding box center [693, 382] width 31 height 14
